Goal: Transaction & Acquisition: Purchase product/service

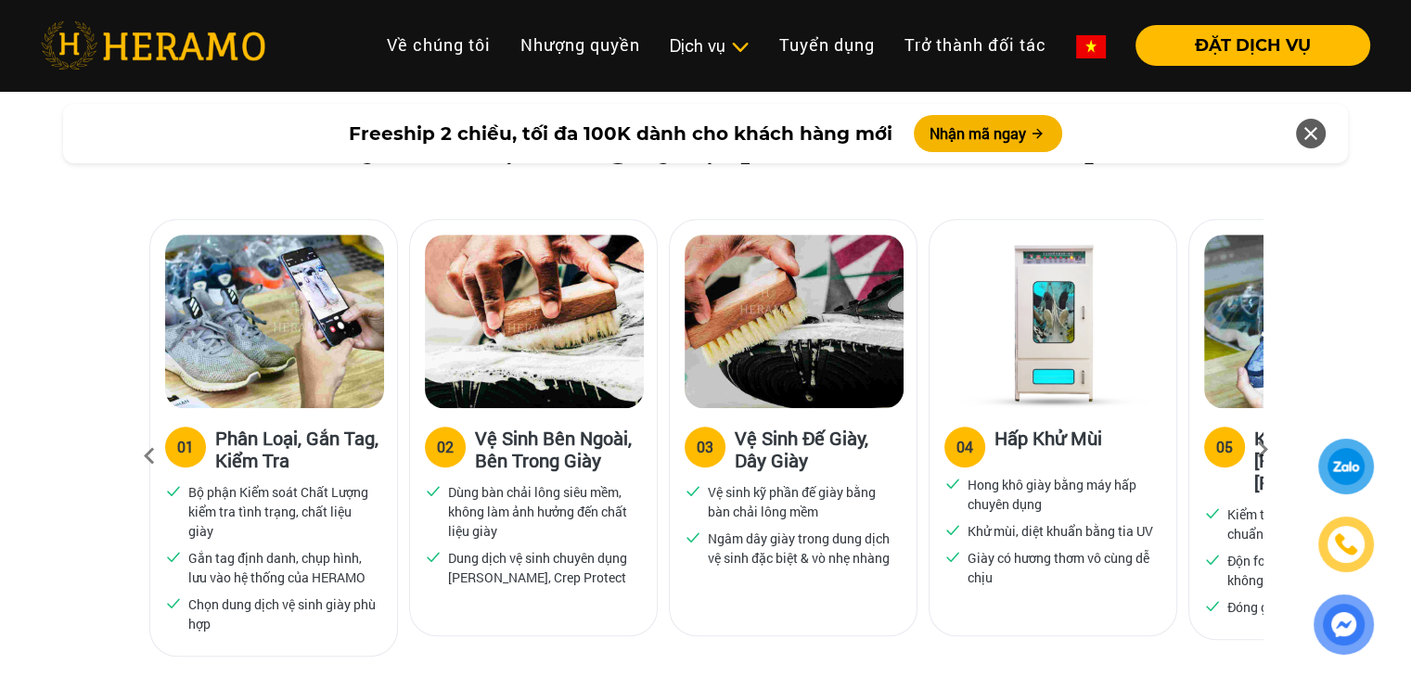
scroll to position [1134, 0]
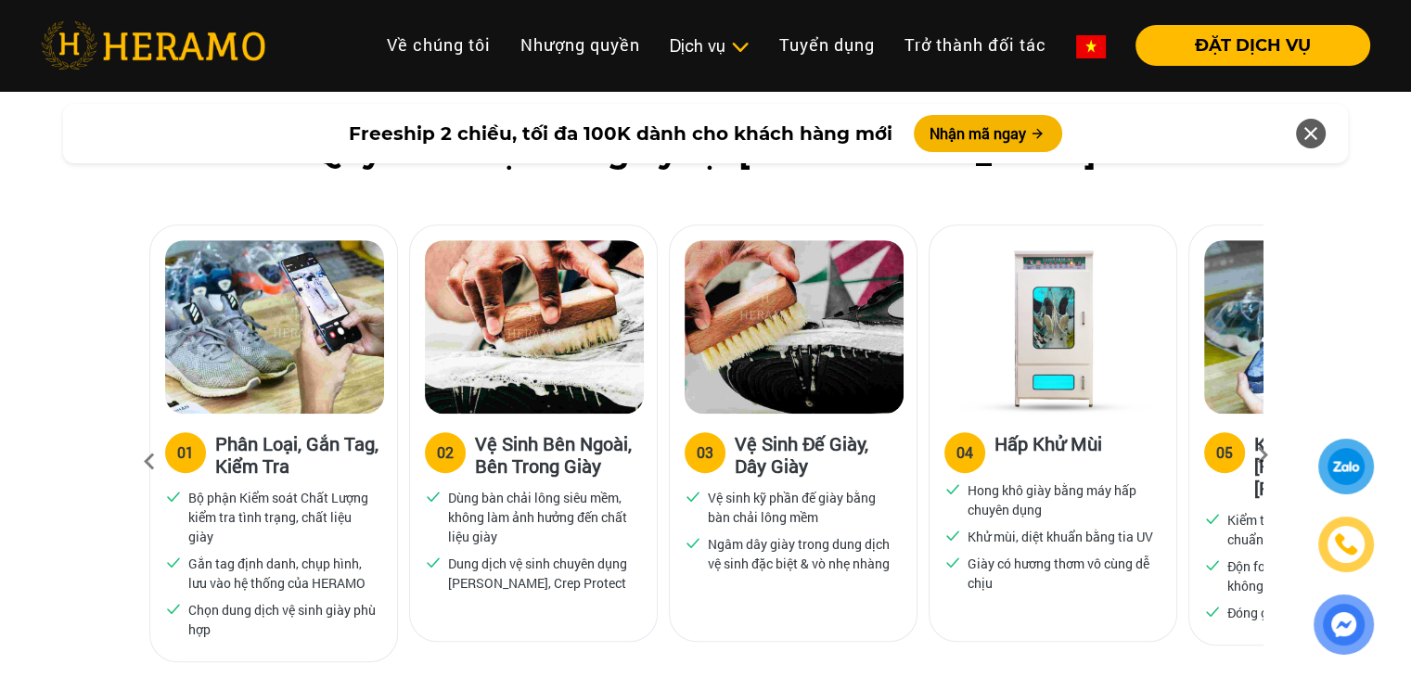
click at [1251, 459] on icon at bounding box center [1262, 462] width 33 height 12
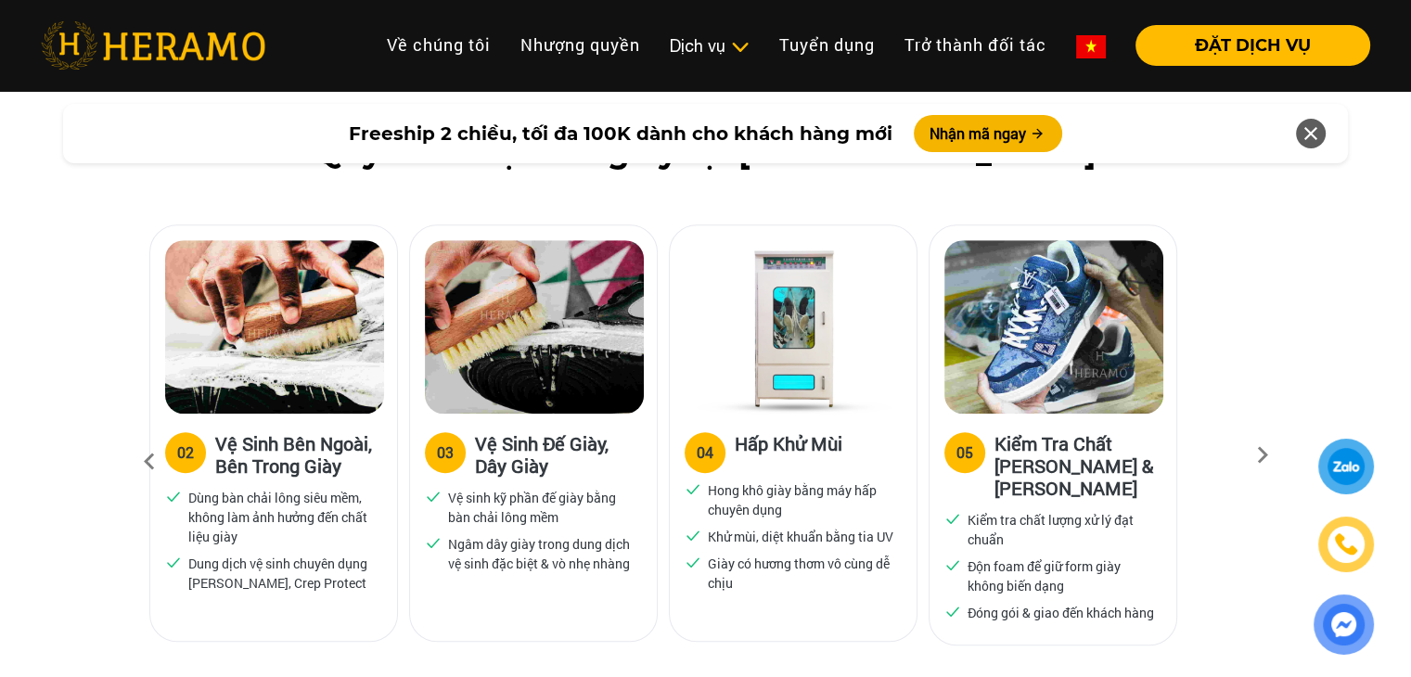
click at [1251, 459] on icon at bounding box center [1262, 462] width 33 height 12
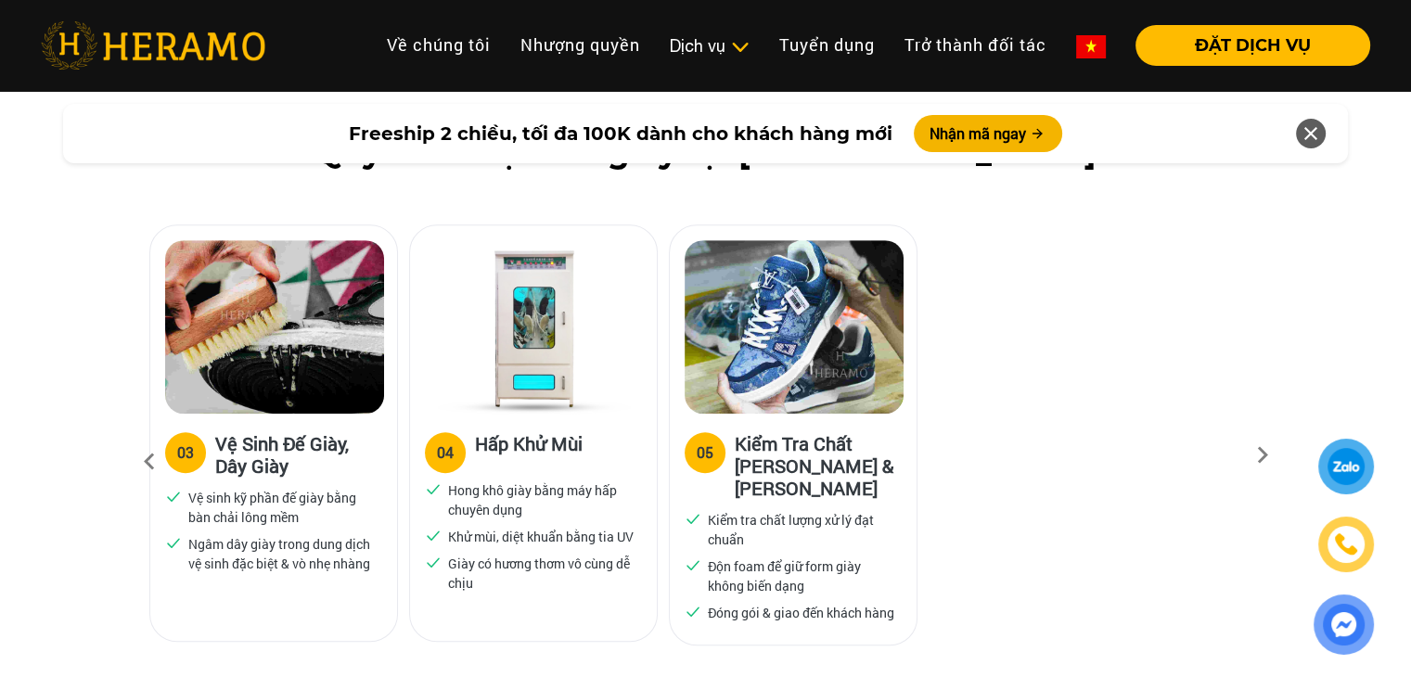
click at [1251, 459] on icon at bounding box center [1262, 462] width 33 height 12
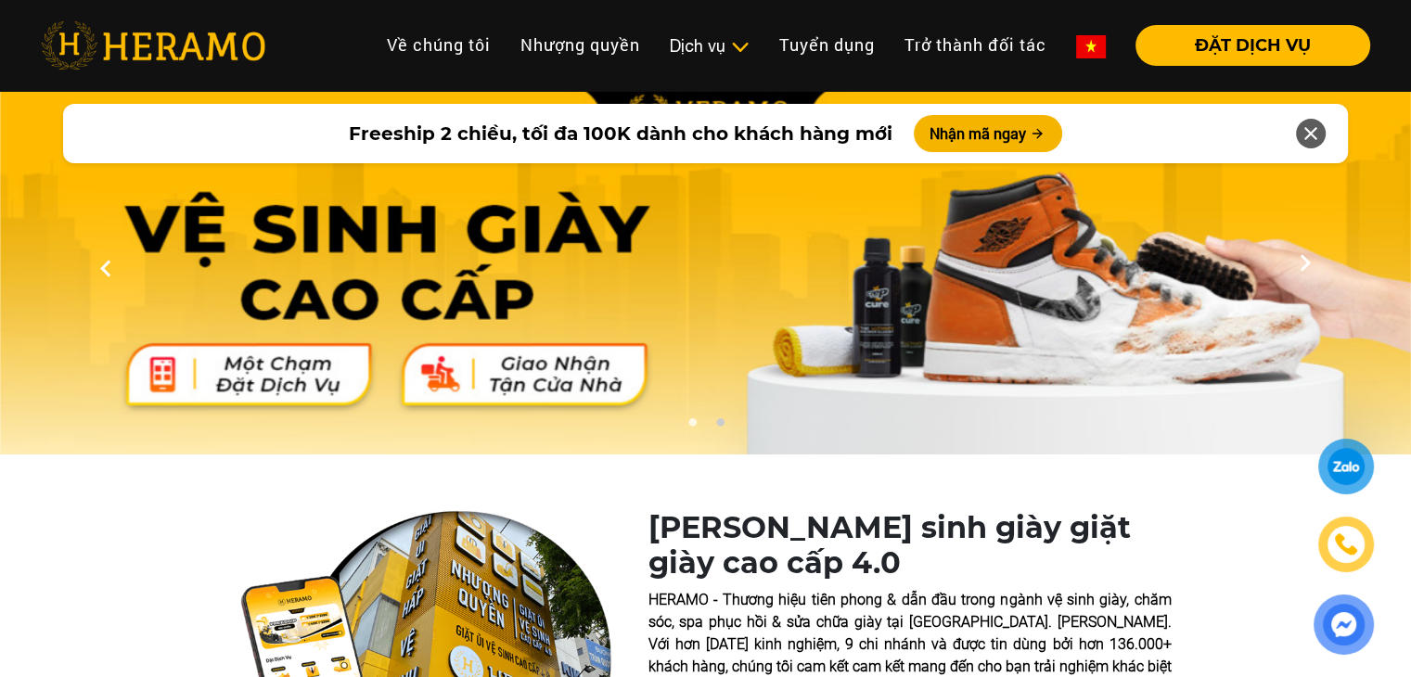
scroll to position [0, 0]
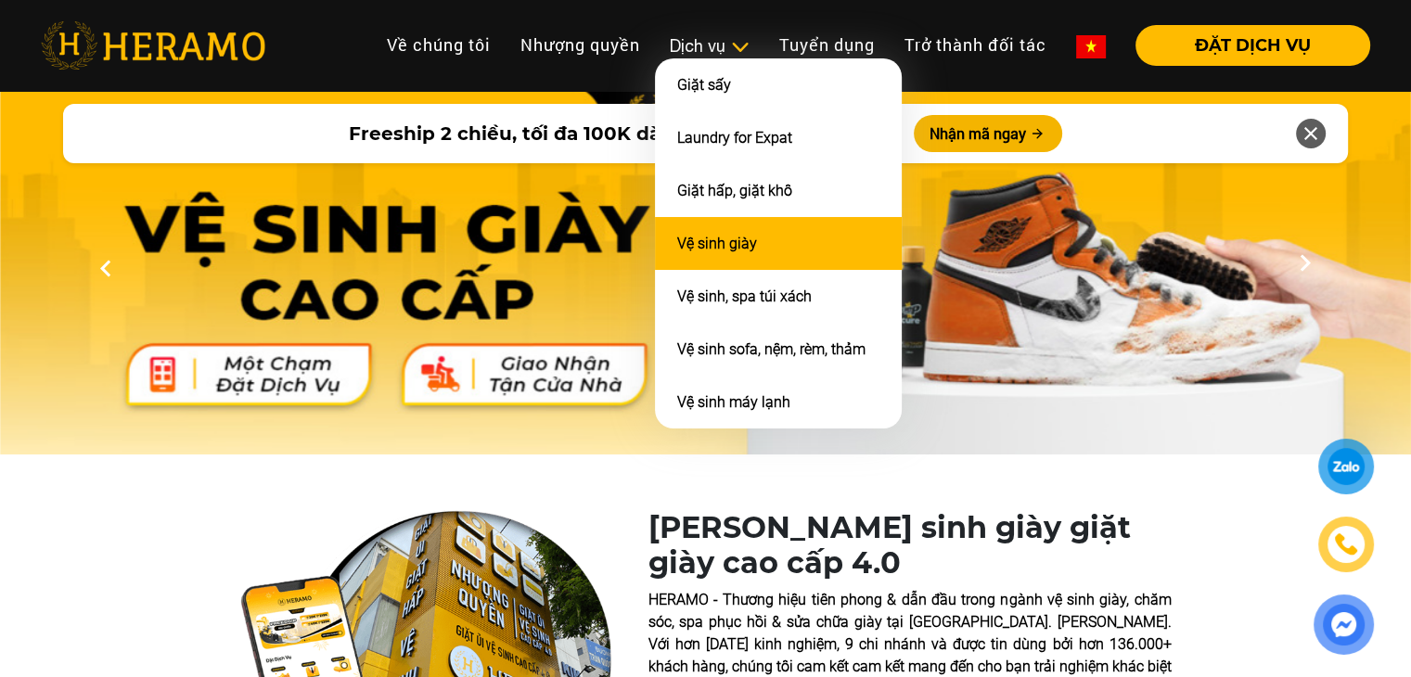
click at [740, 235] on link "Vệ sinh giày" at bounding box center [717, 244] width 80 height 18
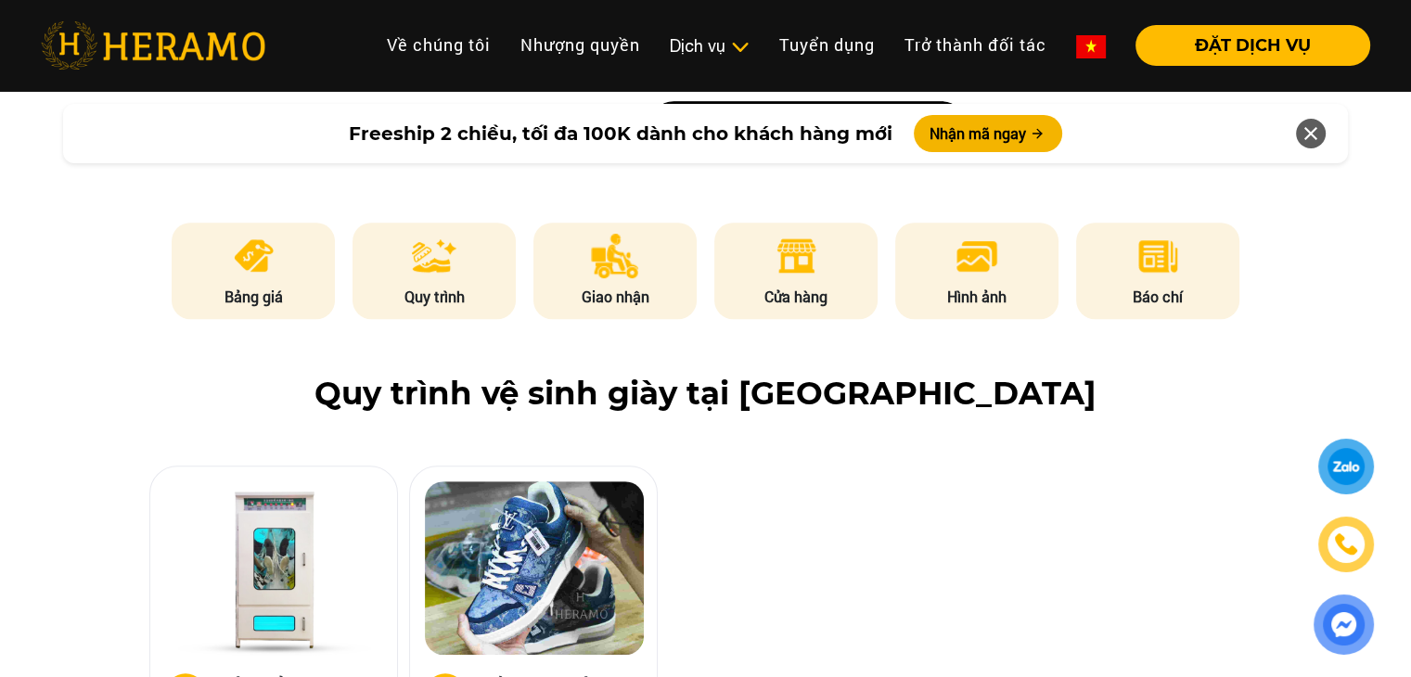
scroll to position [742, 0]
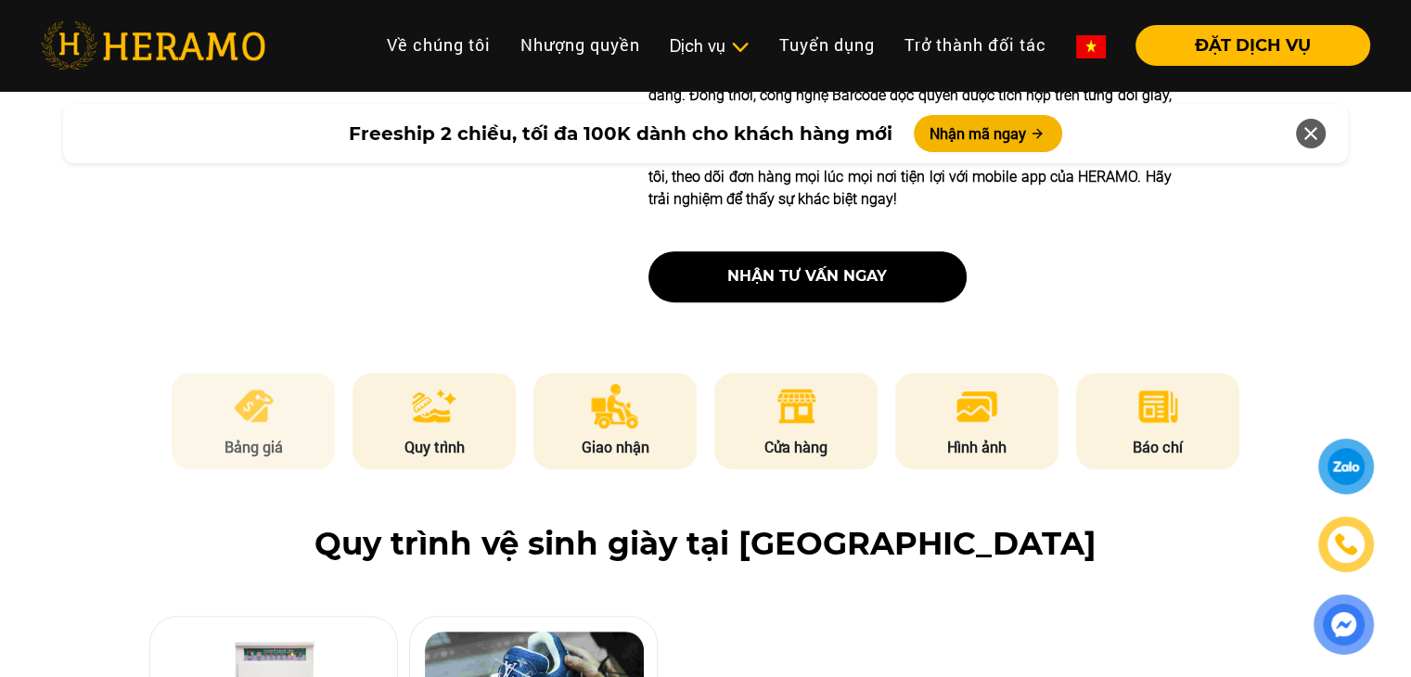
click at [263, 420] on img at bounding box center [253, 406] width 45 height 45
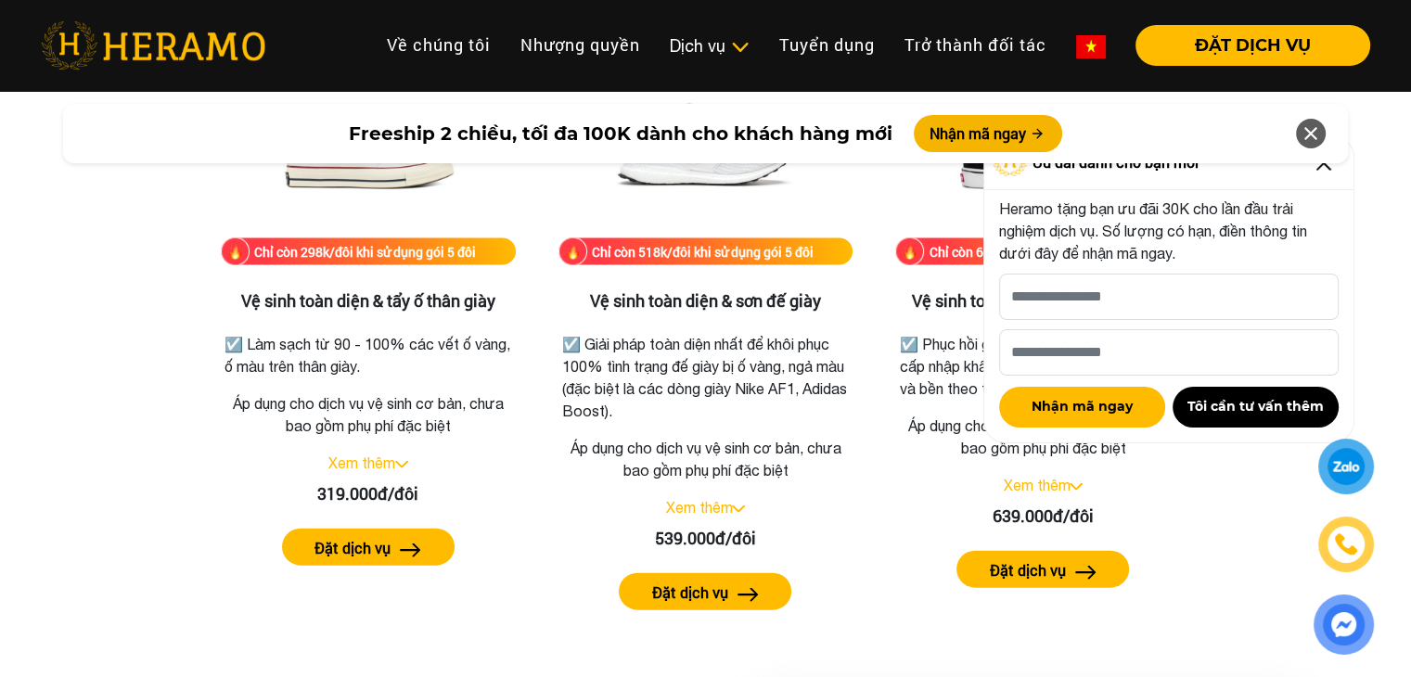
scroll to position [0, 0]
